Goal: Task Accomplishment & Management: Complete application form

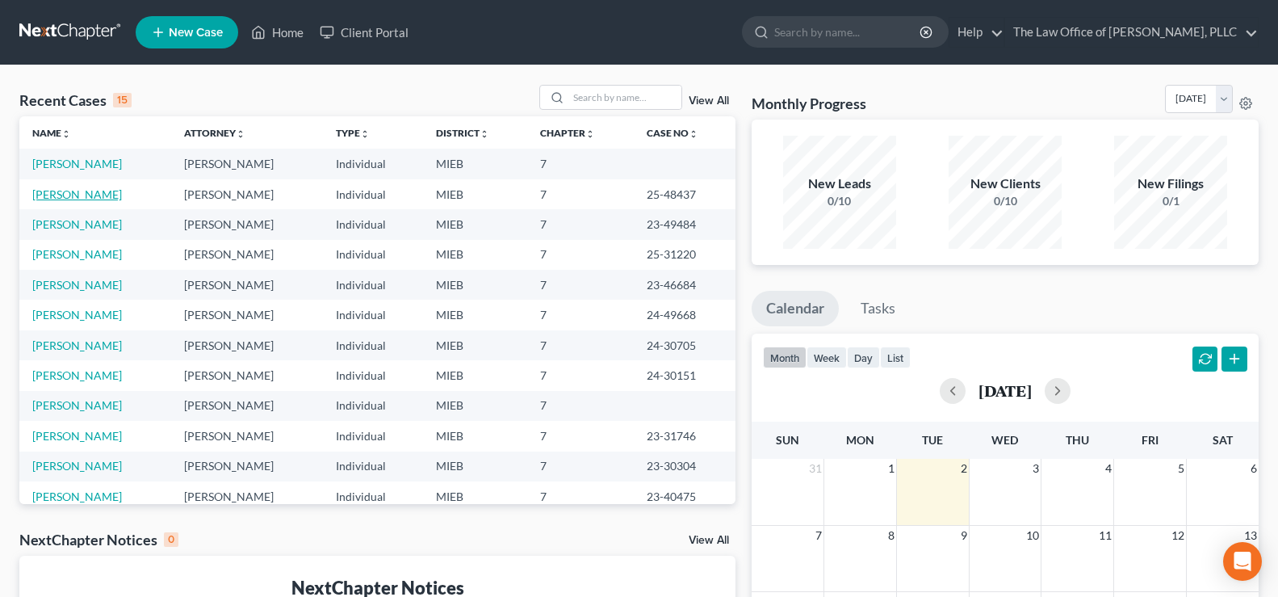
click at [77, 198] on link "[PERSON_NAME]" at bounding box center [77, 194] width 90 height 14
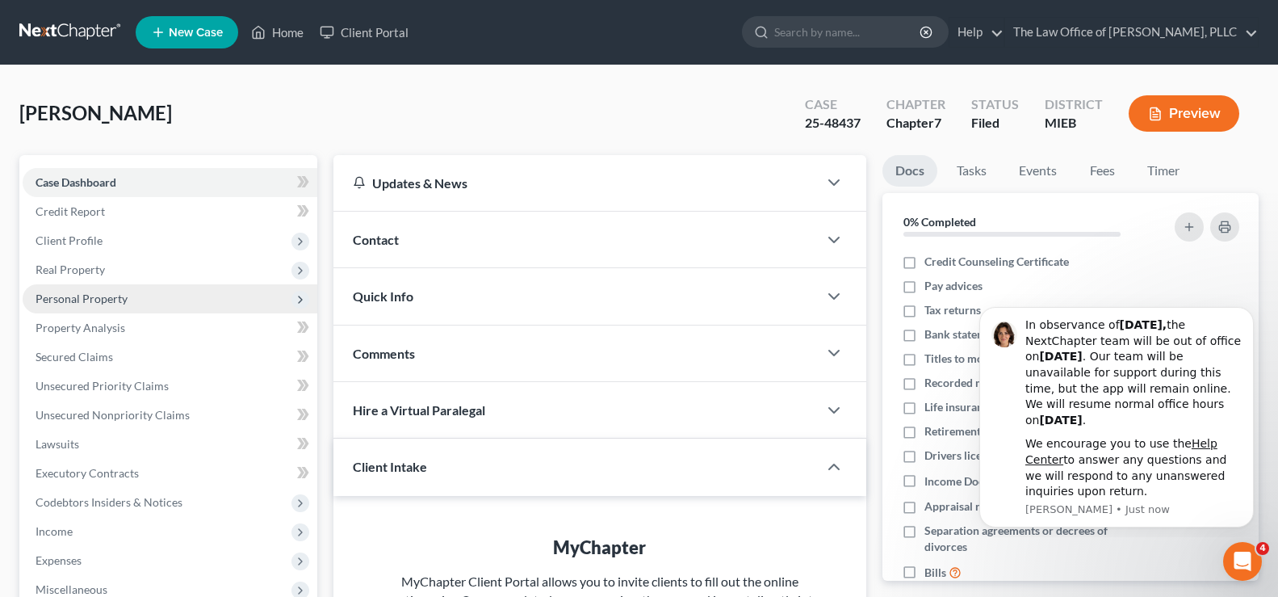
click at [128, 307] on span "Personal Property" at bounding box center [170, 298] width 295 height 29
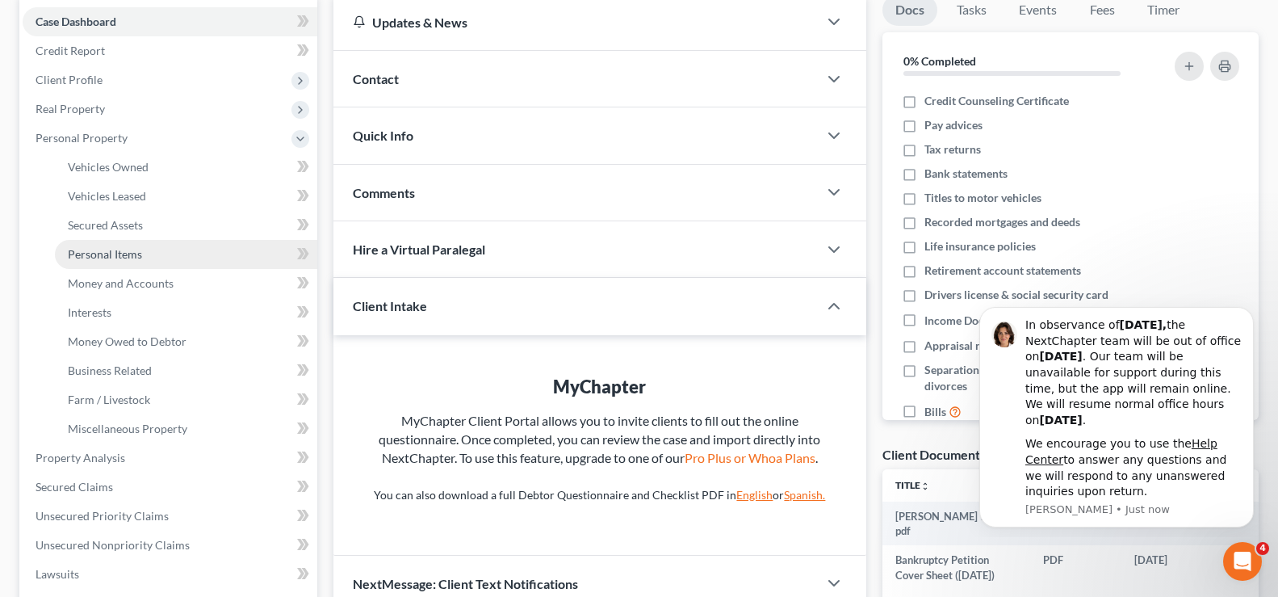
scroll to position [161, 0]
click at [146, 295] on link "Money and Accounts" at bounding box center [186, 282] width 262 height 29
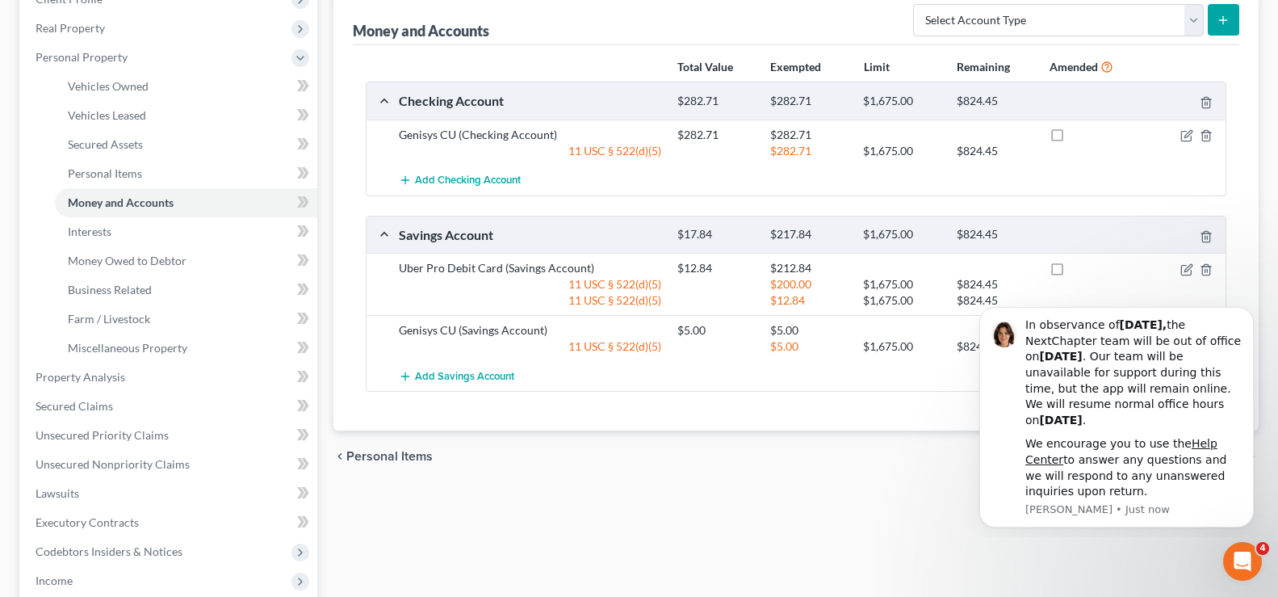
scroll to position [242, 0]
click at [539, 32] on div "Money and Accounts Select Account Type Brokerage Cash on Hand Certificates of D…" at bounding box center [796, 17] width 886 height 54
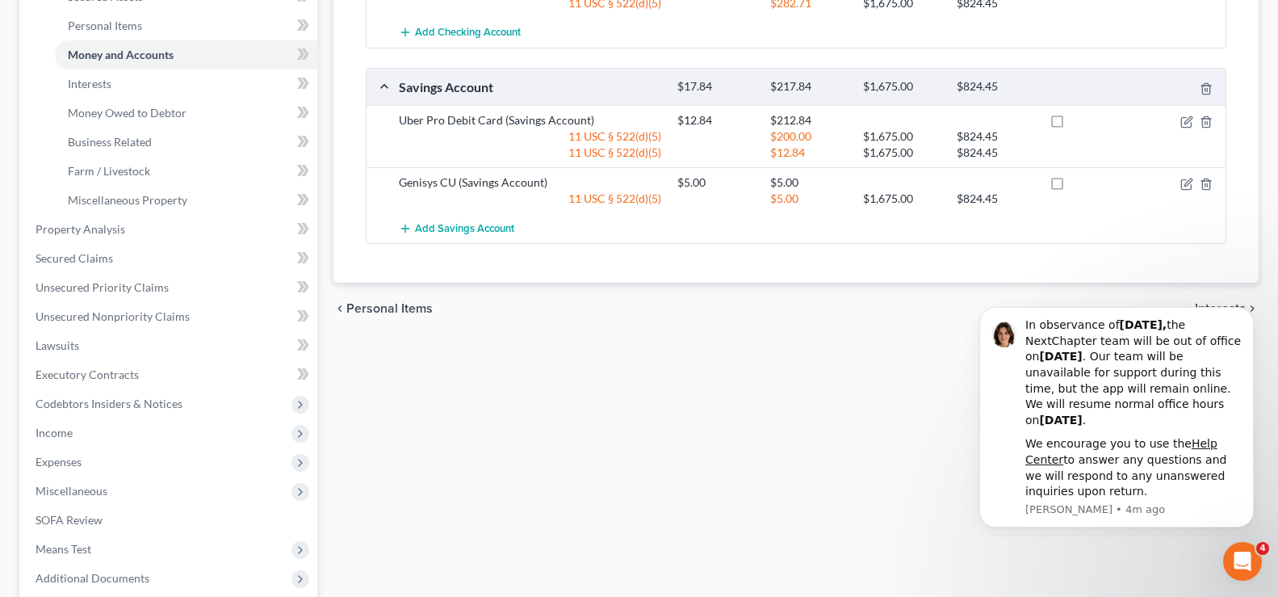
scroll to position [552, 0]
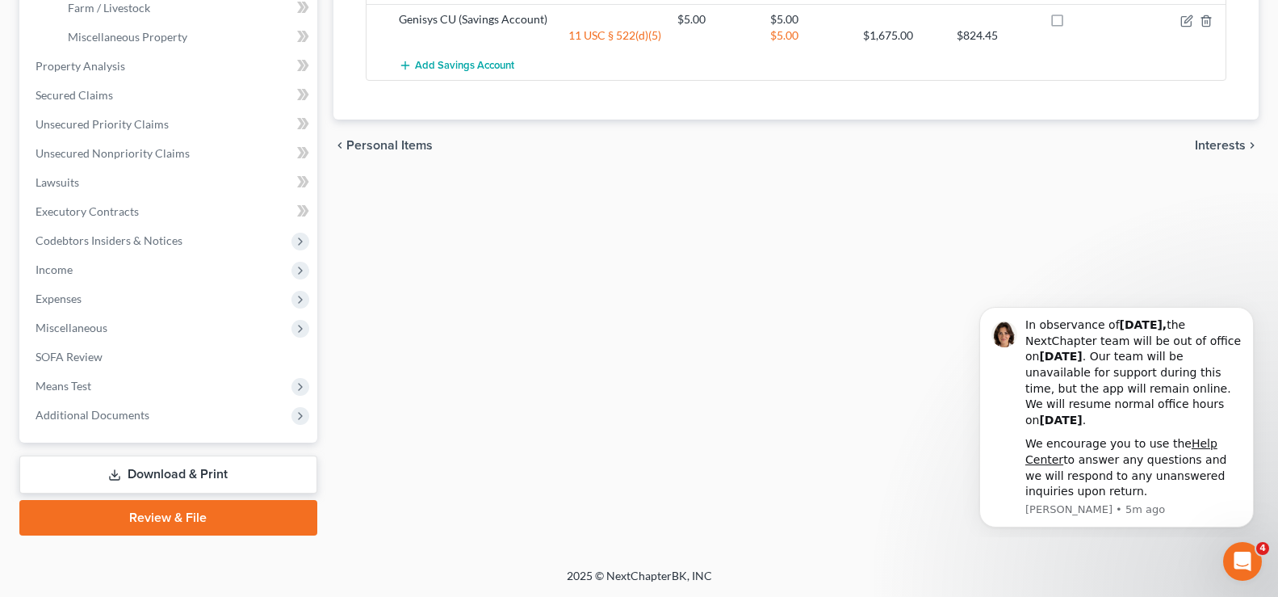
click at [423, 166] on div "chevron_left Personal Items Interests chevron_right" at bounding box center [795, 145] width 925 height 52
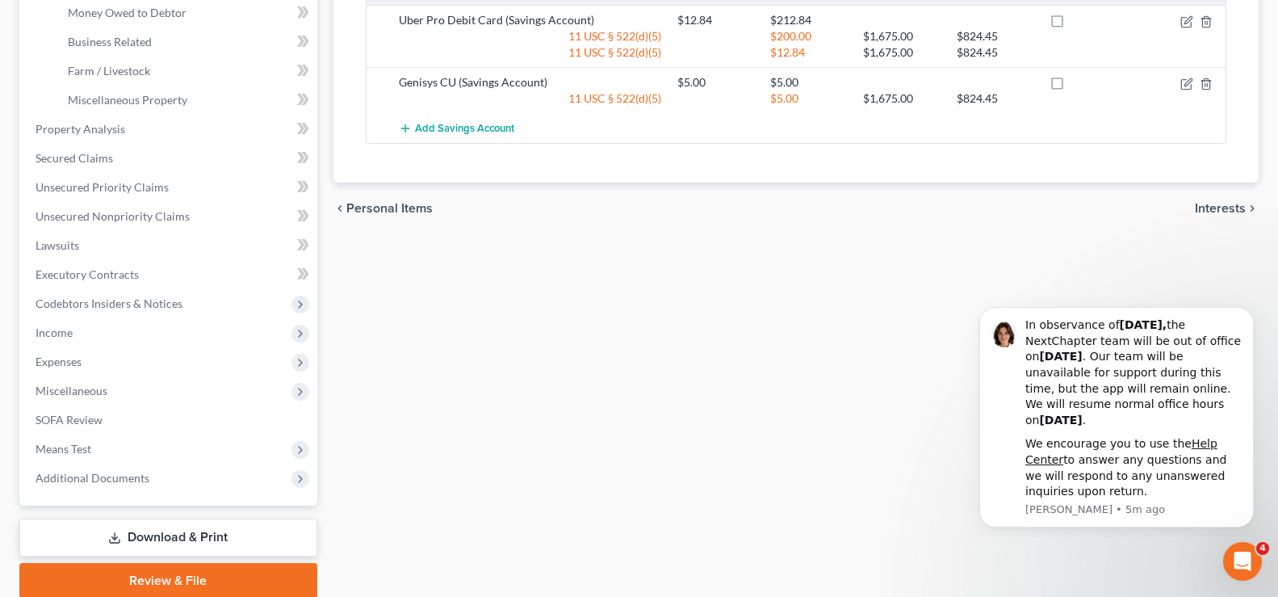
scroll to position [471, 0]
